Goal: Understand process/instructions: Learn how to perform a task or action

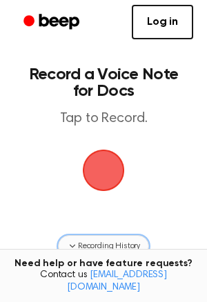
click at [124, 242] on span "Recording History" at bounding box center [109, 246] width 62 height 12
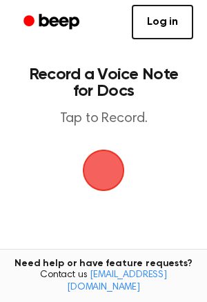
click at [97, 161] on span "button" at bounding box center [103, 170] width 39 height 39
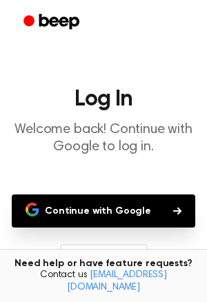
click at [173, 212] on icon "button" at bounding box center [177, 211] width 8 height 8
